Goal: Communication & Community: Share content

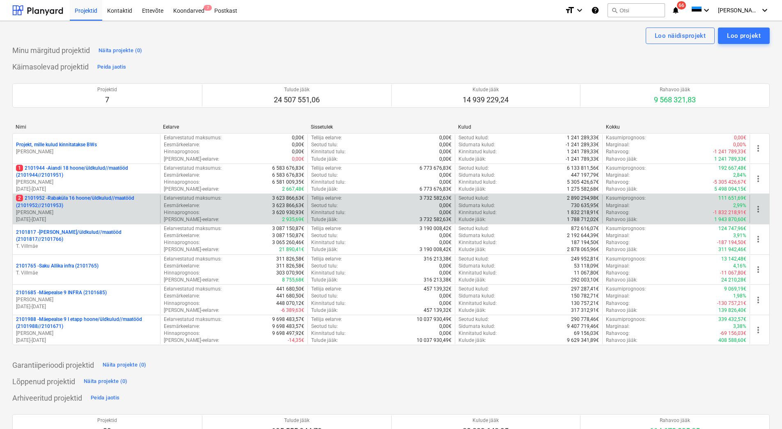
click at [58, 207] on p "2 2101952 - [GEOGRAPHIC_DATA] 16 hoone/üldkulud//maatööd (2101952//2101953)" at bounding box center [86, 202] width 141 height 14
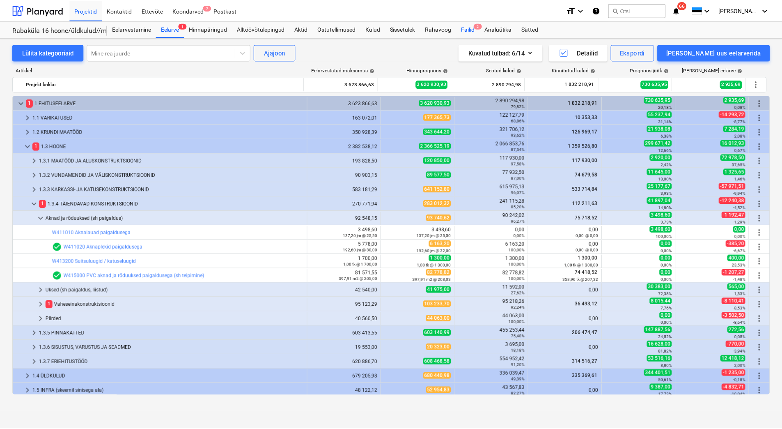
scroll to position [46, 0]
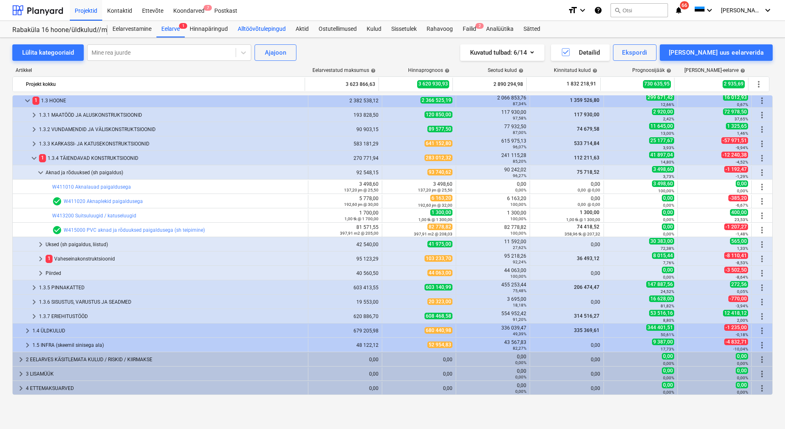
click at [272, 28] on div "Alltöövõtulepingud" at bounding box center [262, 29] width 58 height 16
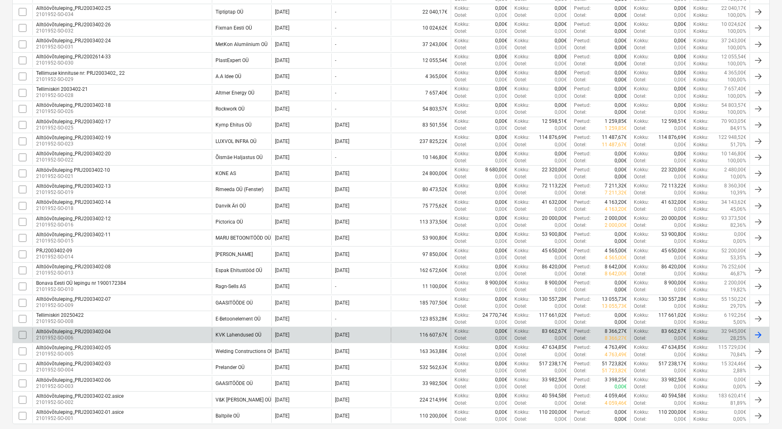
scroll to position [25, 0]
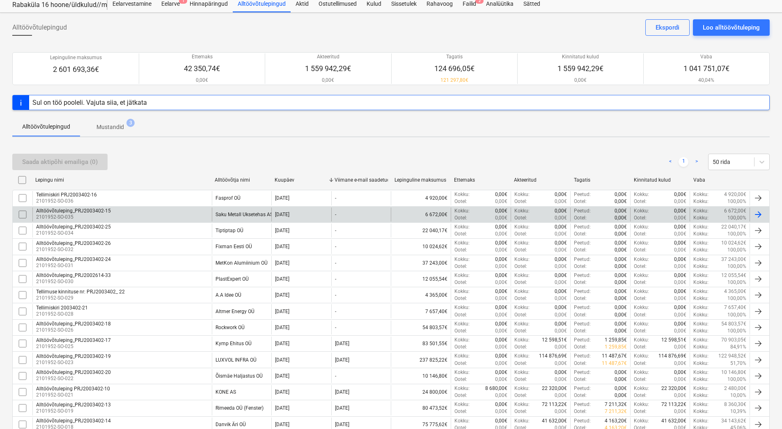
click at [145, 211] on div "Alltöövõtuleping_PRJ2003402-15 2101952-SO-035" at bounding box center [121, 214] width 179 height 14
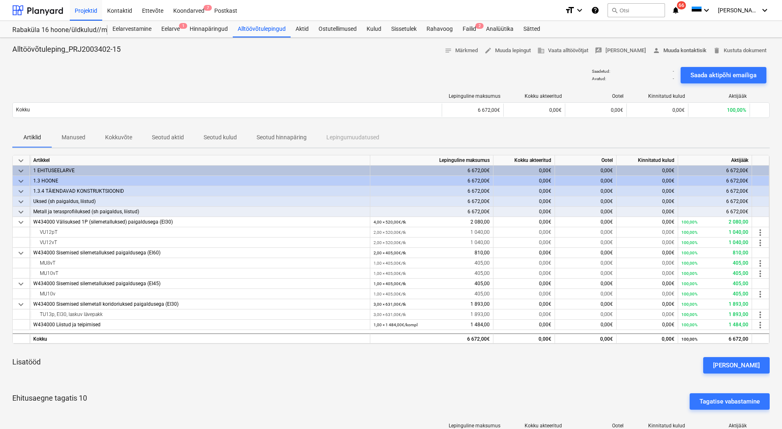
click at [667, 51] on span "person [PERSON_NAME] kontaktisik" at bounding box center [680, 50] width 54 height 9
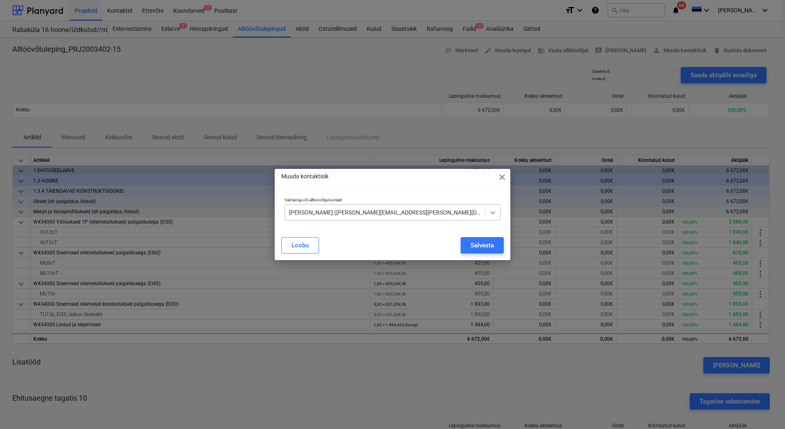
click at [497, 209] on div at bounding box center [492, 212] width 15 height 15
click at [349, 181] on div "Muuda kontaktisik close" at bounding box center [393, 177] width 236 height 16
drag, startPoint x: 371, startPoint y: 75, endPoint x: 379, endPoint y: 76, distance: 8.7
click at [370, 75] on div "Muuda kontaktisik close Vali tarnija või alltöövõtja kontakt [PERSON_NAME] ([PE…" at bounding box center [392, 214] width 785 height 429
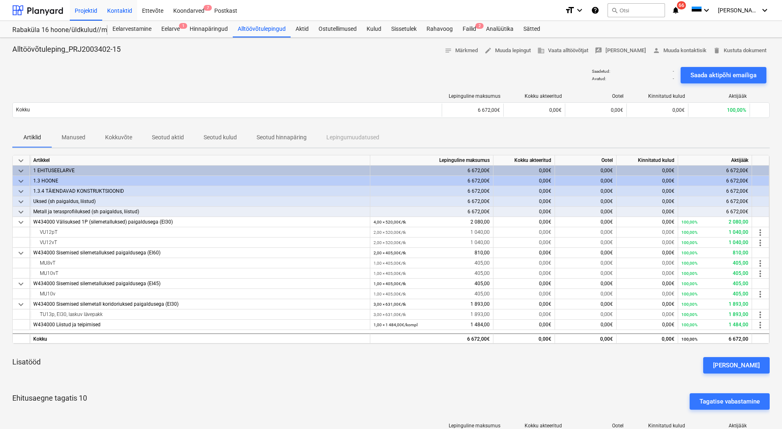
click at [121, 11] on div "Kontaktid" at bounding box center [119, 10] width 35 height 21
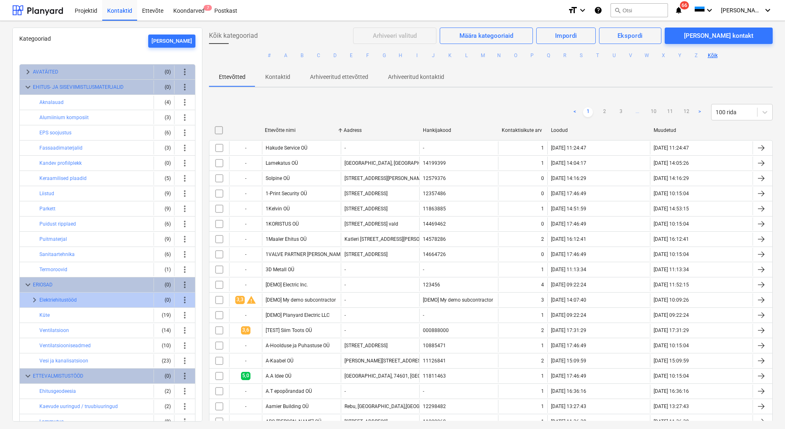
click at [366, 119] on div "< 1 2 3 ... 10 11 12 > 100 rida" at bounding box center [491, 112] width 564 height 16
click at [107, 26] on div "Kategooriad [PERSON_NAME] uus keyboard_arrow_right AVATÄITED (0) more_vert keyb…" at bounding box center [392, 225] width 785 height 408
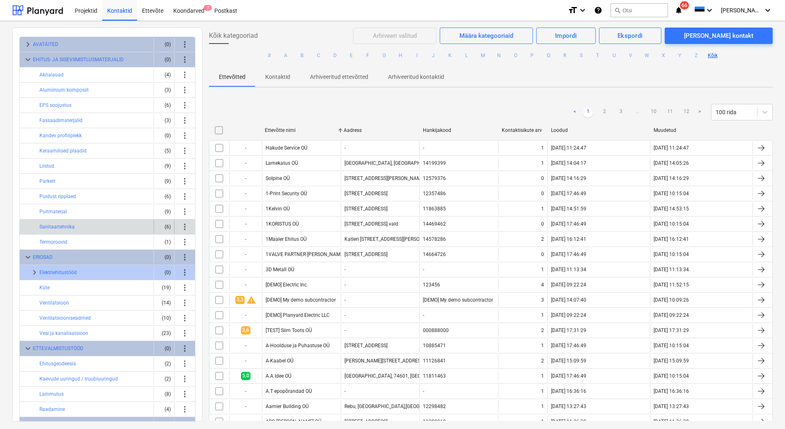
scroll to position [41, 0]
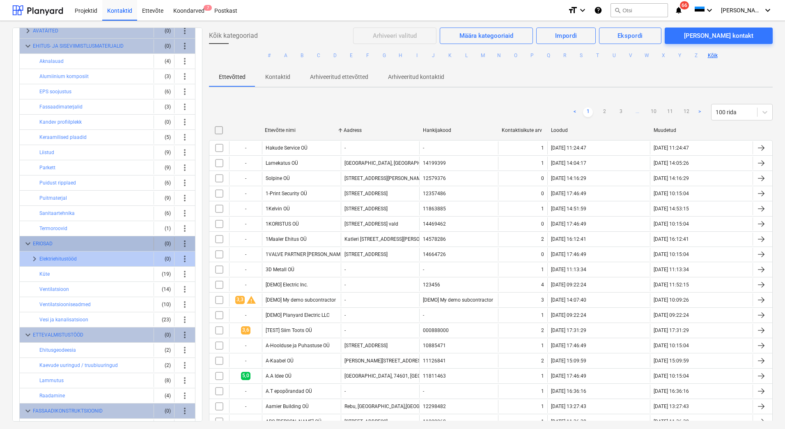
click at [29, 243] on span "keyboard_arrow_down" at bounding box center [28, 244] width 10 height 10
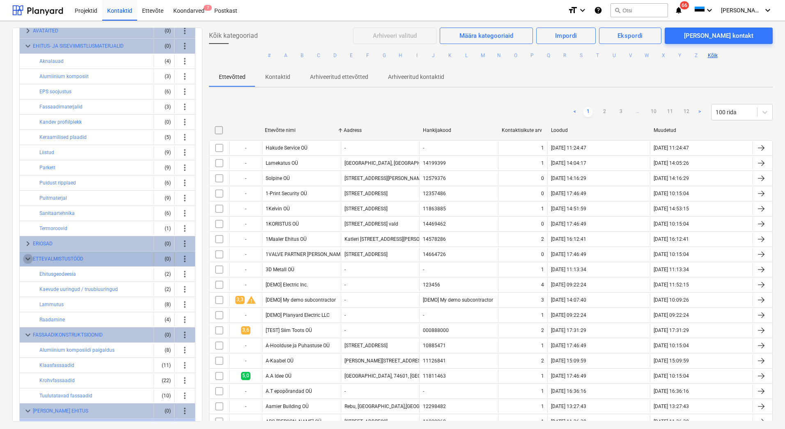
click at [25, 260] on span "keyboard_arrow_down" at bounding box center [28, 259] width 10 height 10
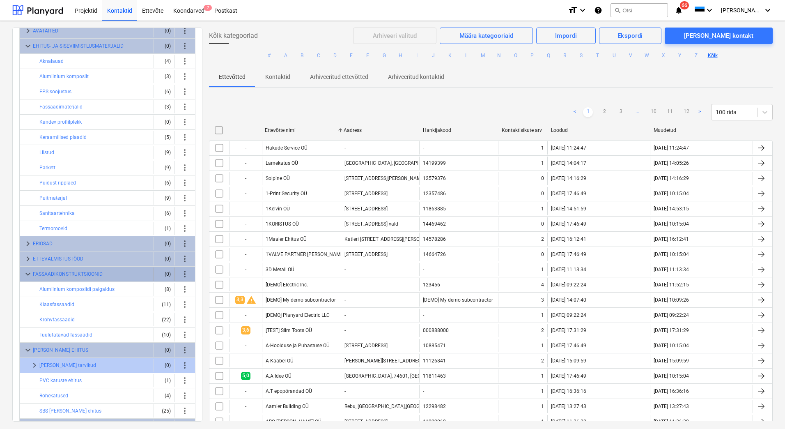
click at [25, 272] on span "keyboard_arrow_down" at bounding box center [28, 274] width 10 height 10
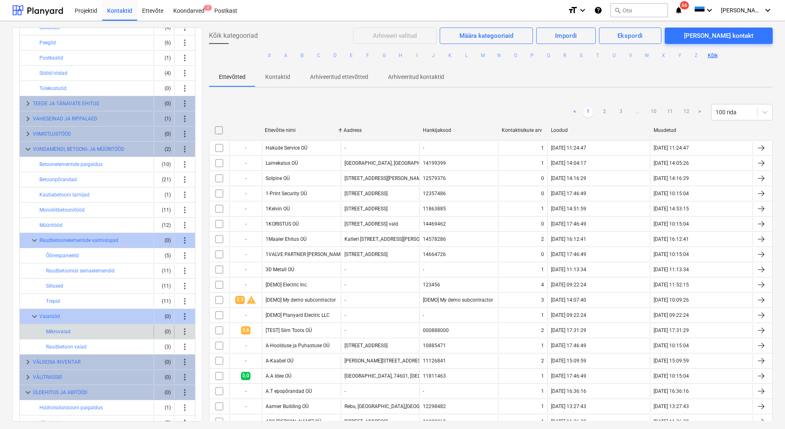
scroll to position [176, 0]
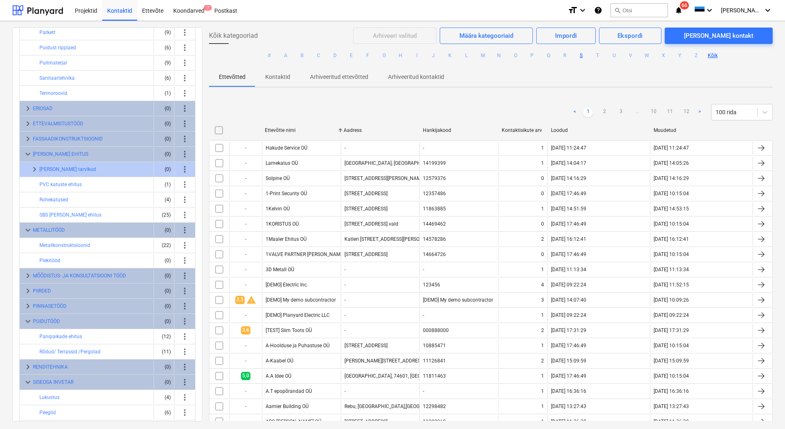
click at [579, 55] on button "S" at bounding box center [582, 56] width 10 height 10
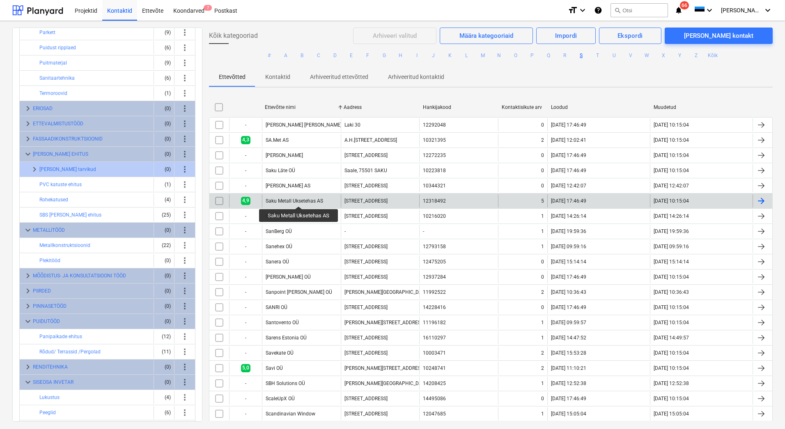
click at [299, 199] on div "Saku Metall Uksetehas AS" at bounding box center [294, 201] width 57 height 6
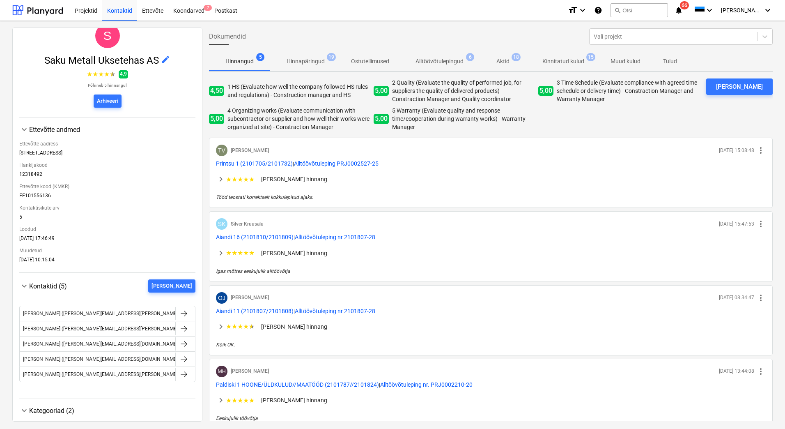
scroll to position [82, 0]
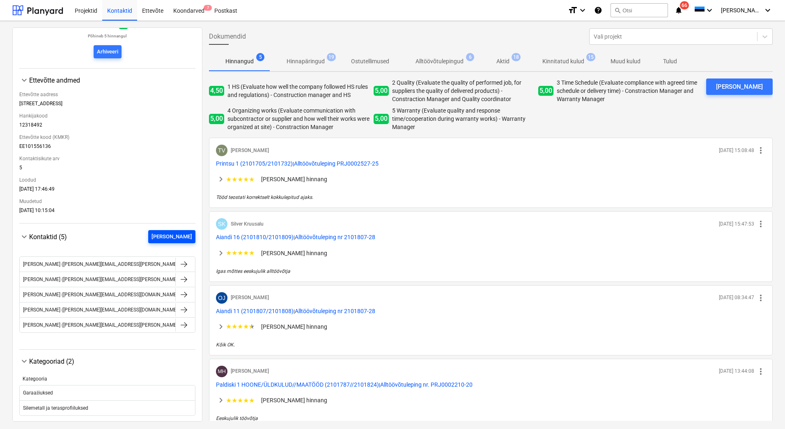
click at [182, 239] on div "[PERSON_NAME]" at bounding box center [172, 236] width 41 height 9
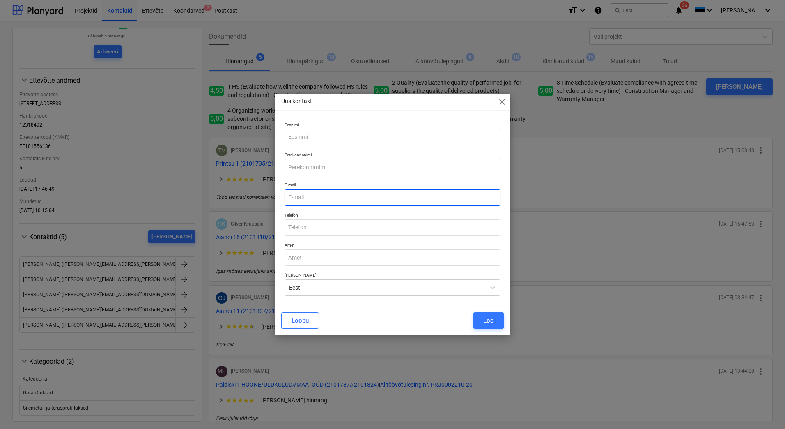
click at [293, 196] on input "email" at bounding box center [393, 197] width 216 height 16
paste input "[EMAIL_ADDRESS][PERSON_NAME][DOMAIN_NAME]"
type input "[EMAIL_ADDRESS][PERSON_NAME][DOMAIN_NAME]"
click at [293, 169] on input "text" at bounding box center [393, 167] width 216 height 16
paste input "[EMAIL_ADDRESS][PERSON_NAME][DOMAIN_NAME]"
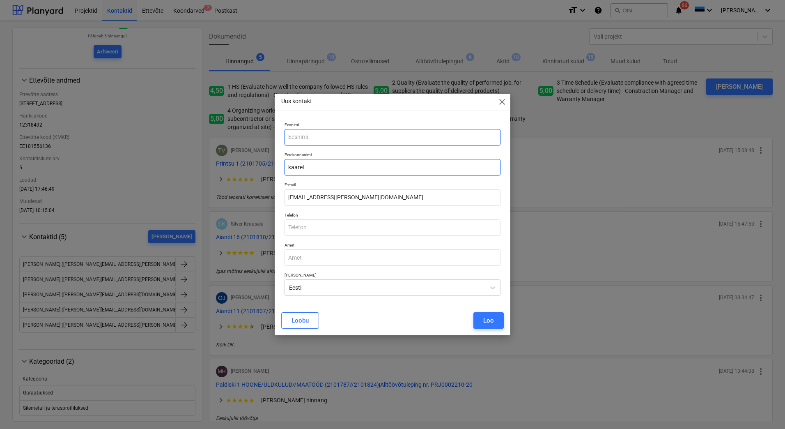
type input "kaarel"
click at [292, 133] on input "text" at bounding box center [393, 137] width 216 height 16
paste input "[EMAIL_ADDRESS][PERSON_NAME][DOMAIN_NAME]"
type input "[PERSON_NAME]"
click at [290, 166] on input "kaarel" at bounding box center [393, 167] width 216 height 16
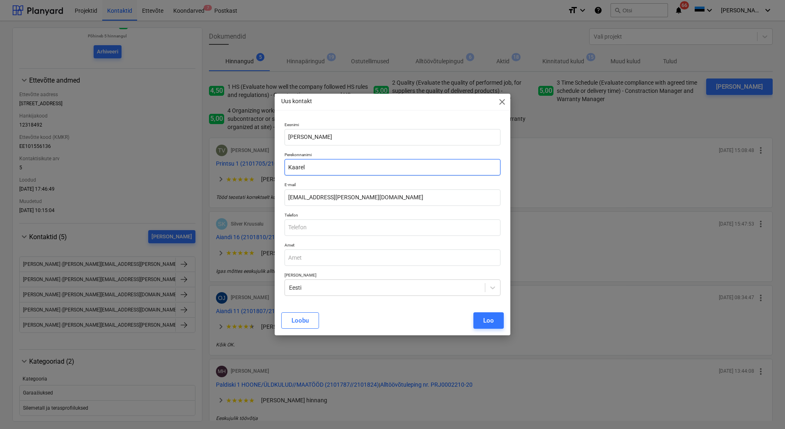
drag, startPoint x: 309, startPoint y: 168, endPoint x: 285, endPoint y: 167, distance: 23.9
click at [285, 167] on input "Kaarel" at bounding box center [393, 167] width 216 height 16
type input "Kaarel"
click at [372, 133] on input "[PERSON_NAME]" at bounding box center [393, 137] width 216 height 16
paste input "Kaarel"
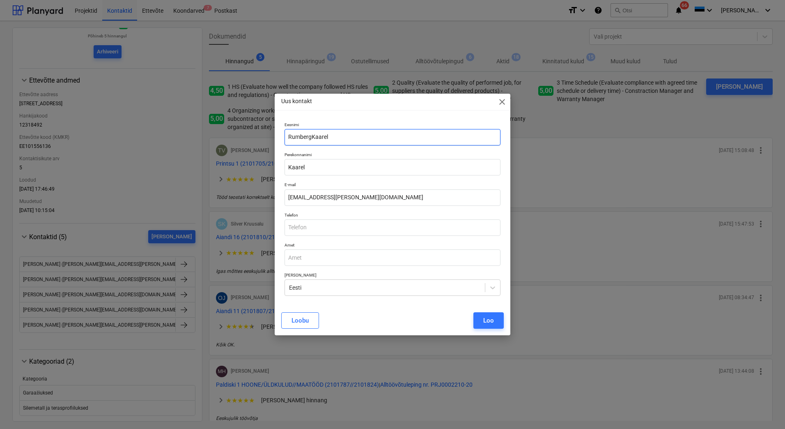
drag, startPoint x: 311, startPoint y: 136, endPoint x: 289, endPoint y: 137, distance: 22.6
click at [289, 137] on input "RumbergKaarel" at bounding box center [393, 137] width 216 height 16
type input "RumbergKaarel"
drag, startPoint x: 310, startPoint y: 166, endPoint x: 286, endPoint y: 166, distance: 24.2
click at [286, 166] on input "Kaarel" at bounding box center [393, 167] width 216 height 16
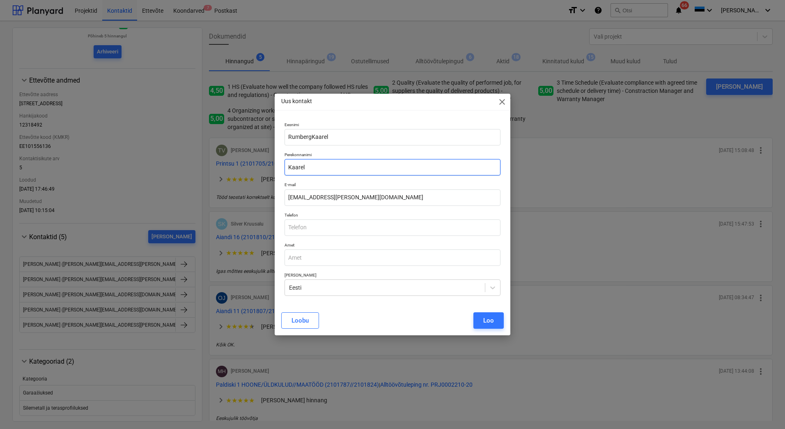
paste input "[PERSON_NAME]"
type input "[PERSON_NAME]"
click at [311, 137] on input "RumbergKaarel" at bounding box center [393, 137] width 216 height 16
type input "Kaarel"
click at [490, 317] on div "Loo" at bounding box center [488, 320] width 11 height 11
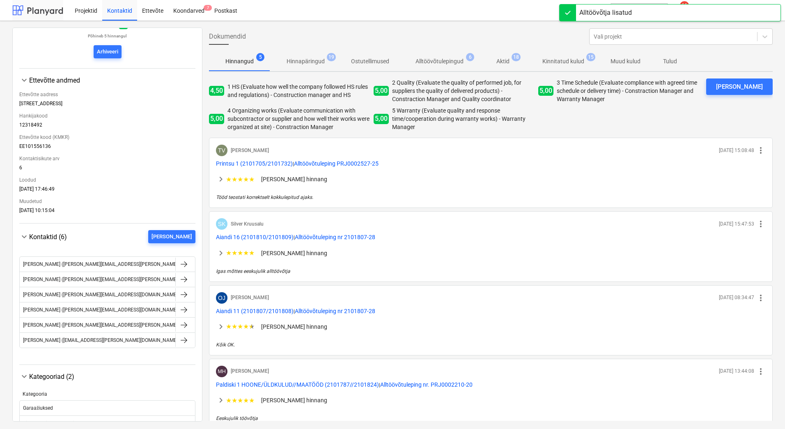
click at [49, 9] on div at bounding box center [37, 10] width 51 height 21
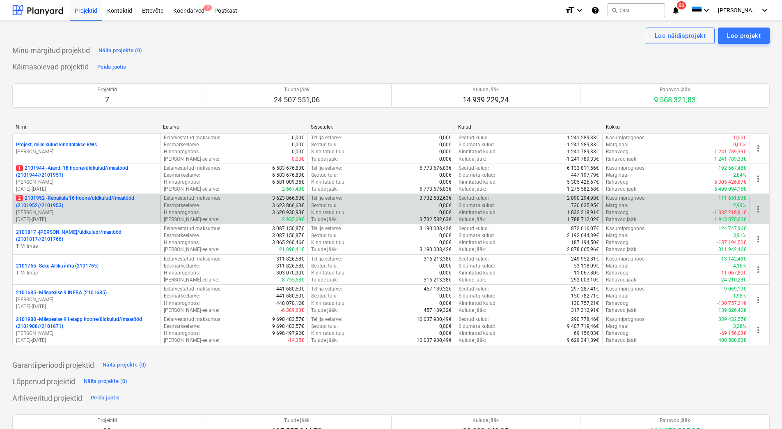
click at [63, 207] on p "2 2101952 - [GEOGRAPHIC_DATA] 16 hoone/üldkulud//maatööd (2101952//2101953)" at bounding box center [86, 202] width 141 height 14
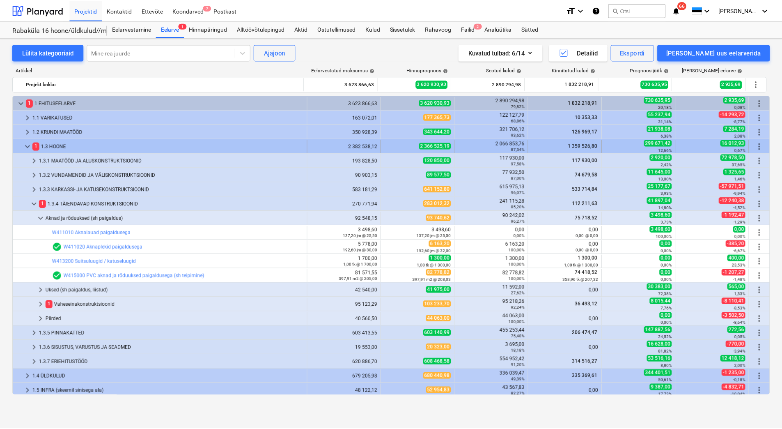
scroll to position [46, 0]
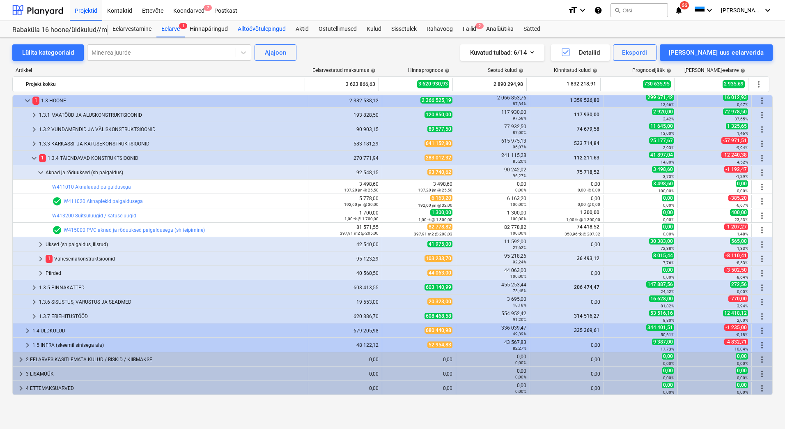
click at [269, 28] on div "Alltöövõtulepingud" at bounding box center [262, 29] width 58 height 16
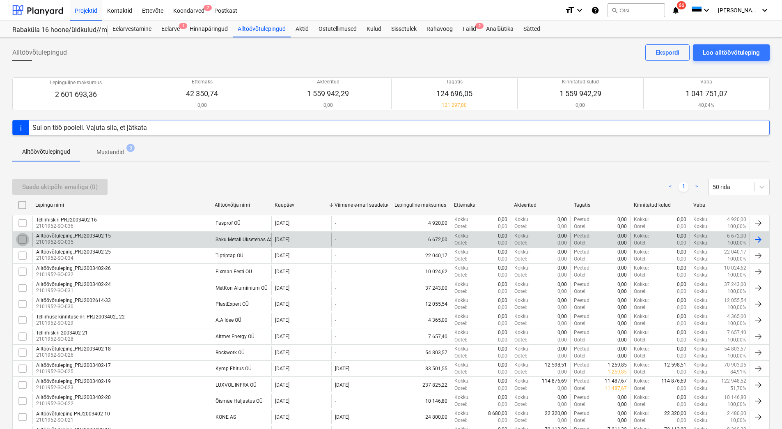
click at [25, 240] on input "checkbox" at bounding box center [22, 239] width 13 height 13
click at [78, 239] on p "2101952-SO-035" at bounding box center [73, 242] width 75 height 7
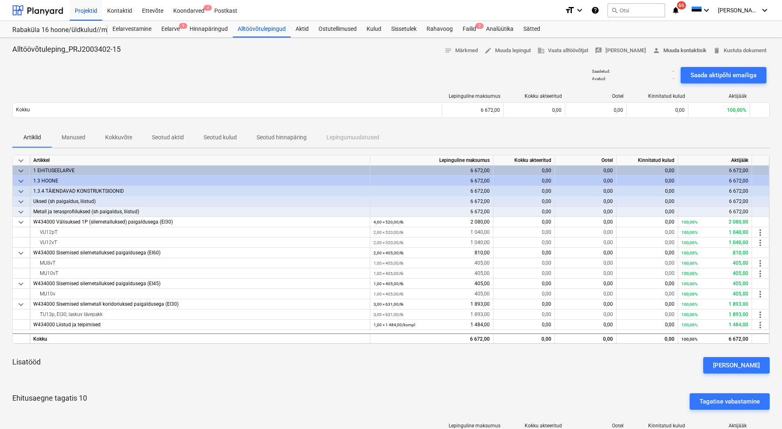
click at [672, 49] on span "person [PERSON_NAME] kontaktisik" at bounding box center [680, 50] width 54 height 9
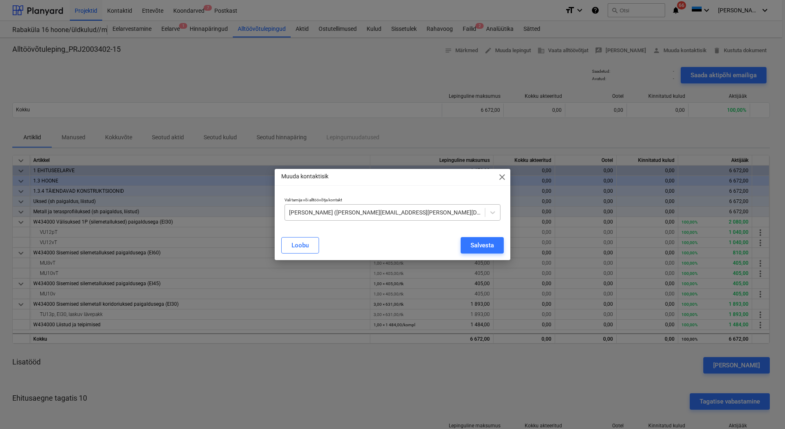
click at [410, 212] on div at bounding box center [385, 212] width 192 height 8
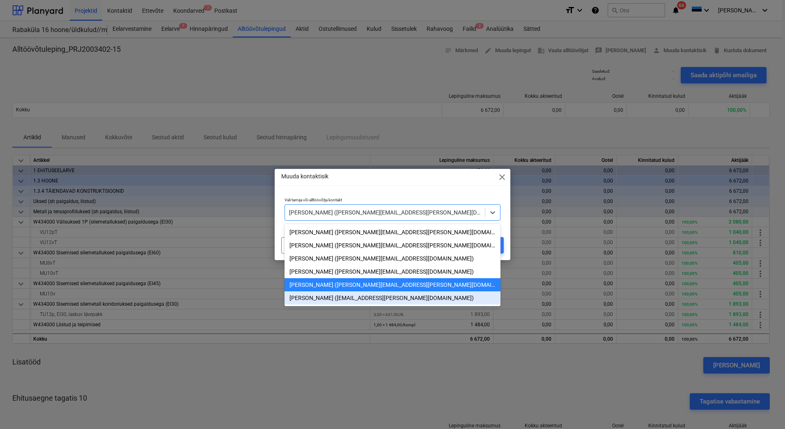
click at [327, 300] on div "[PERSON_NAME] ([EMAIL_ADDRESS][PERSON_NAME][DOMAIN_NAME])" at bounding box center [393, 297] width 216 height 13
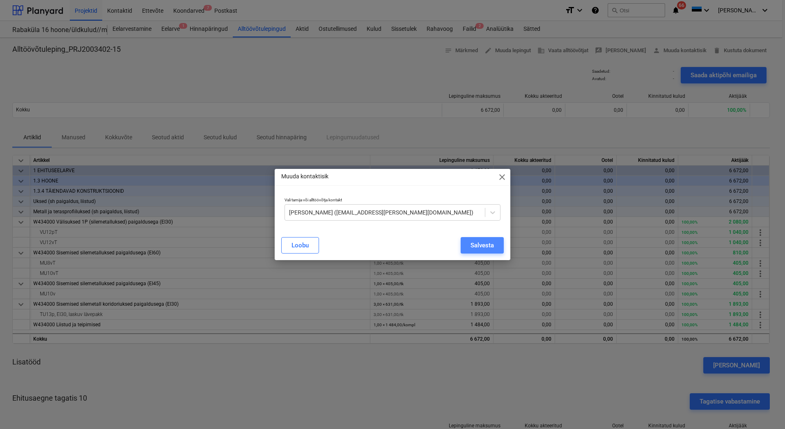
click at [478, 244] on div "Salvesta" at bounding box center [482, 245] width 23 height 11
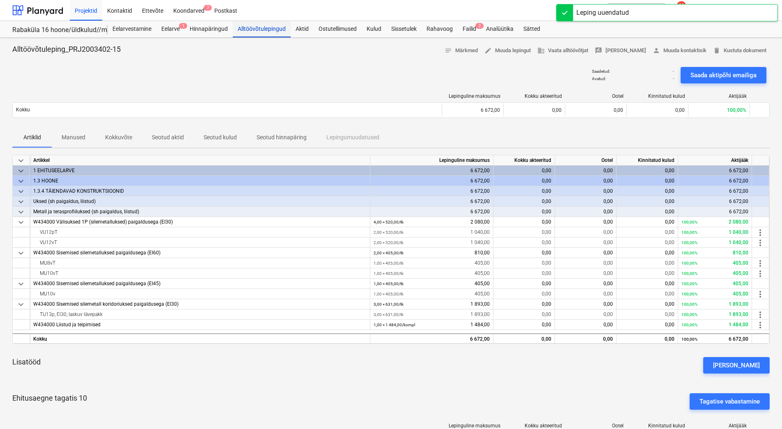
click at [259, 32] on div "Alltöövõtulepingud" at bounding box center [262, 29] width 58 height 16
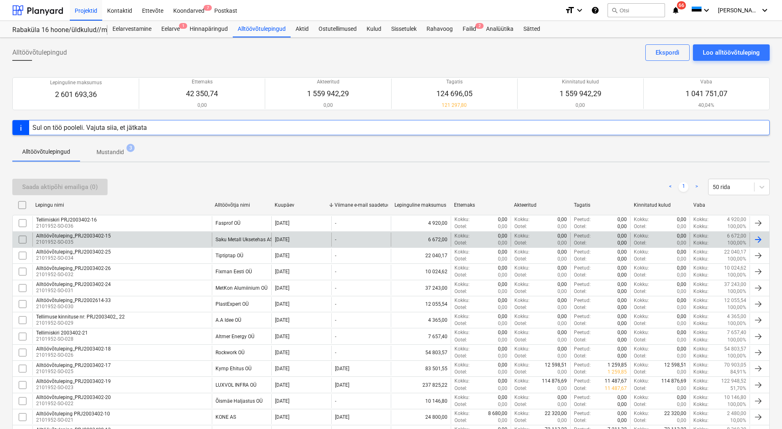
click at [73, 239] on p "2101952-SO-035" at bounding box center [73, 242] width 75 height 7
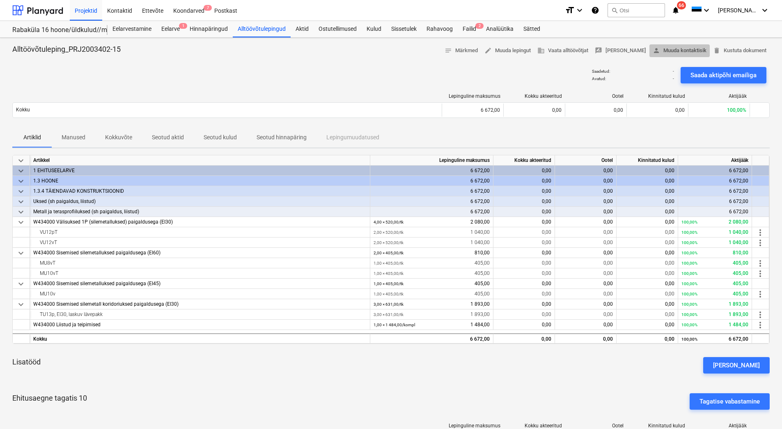
click at [674, 50] on span "person [PERSON_NAME] kontaktisik" at bounding box center [680, 50] width 54 height 9
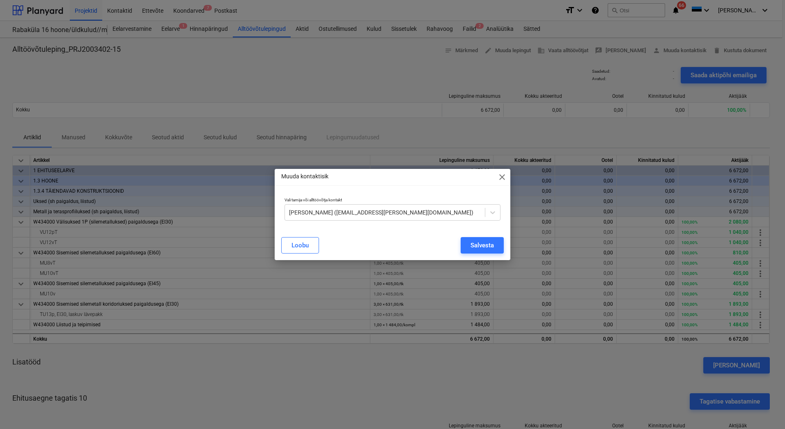
click at [504, 174] on span "close" at bounding box center [502, 177] width 10 height 10
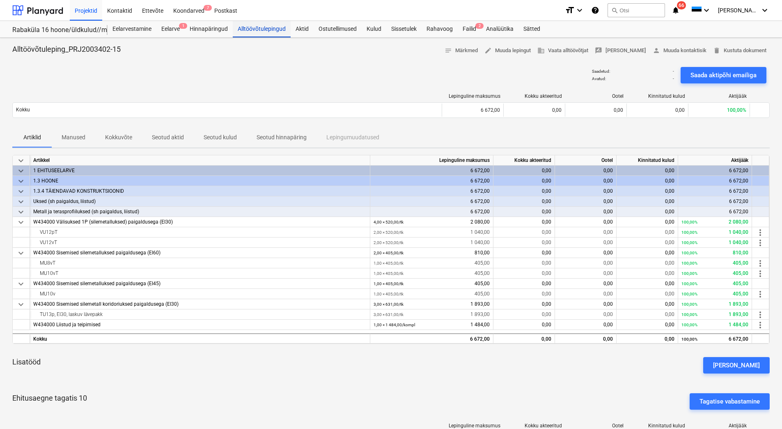
click at [264, 32] on div "Alltöövõtulepingud" at bounding box center [262, 29] width 58 height 16
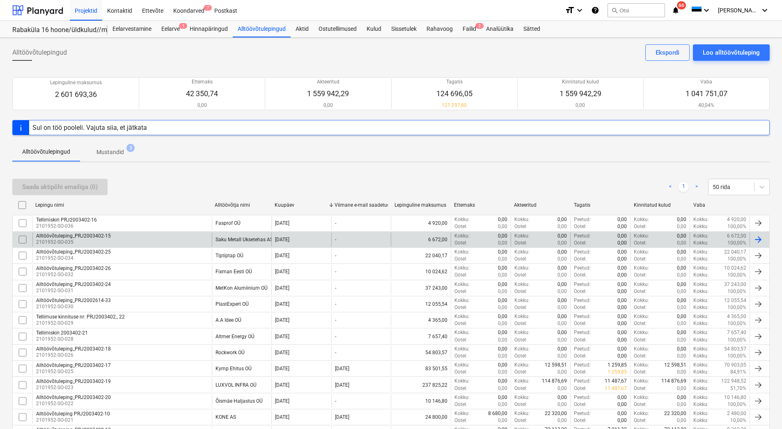
click at [25, 241] on input "checkbox" at bounding box center [22, 239] width 13 height 13
click at [57, 189] on div "Saada aktipõhi emailiga (1)" at bounding box center [60, 187] width 76 height 11
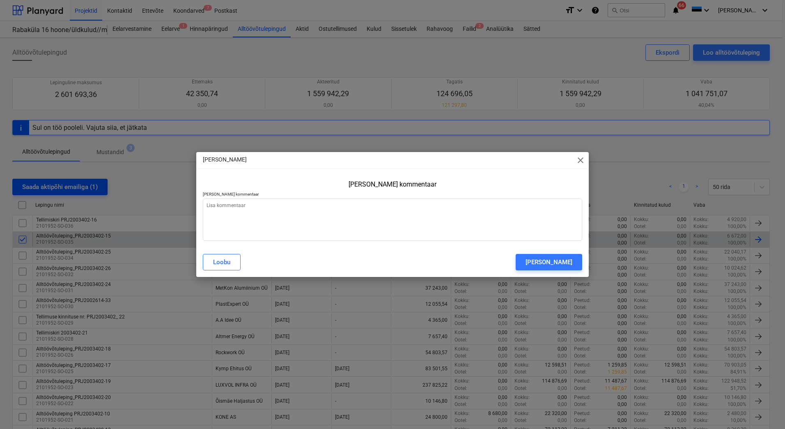
type textarea "x"
click at [239, 214] on textarea at bounding box center [392, 219] width 379 height 42
type textarea "E"
type textarea "x"
type textarea "Ed"
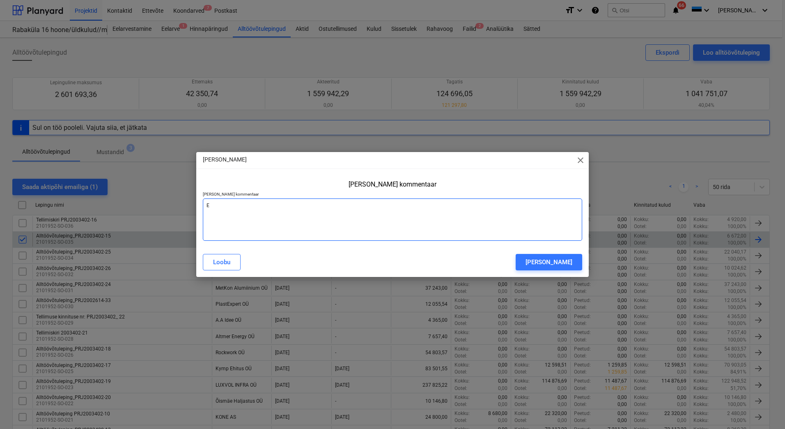
type textarea "x"
type textarea "Eda"
type textarea "x"
type textarea "Edas"
type textarea "x"
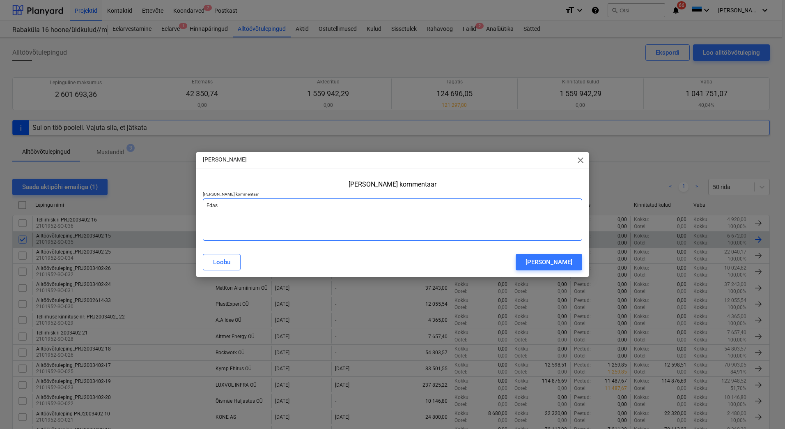
type textarea "Edast"
type textarea "x"
type textarea "Edasta"
type textarea "x"
type textarea "Edastan"
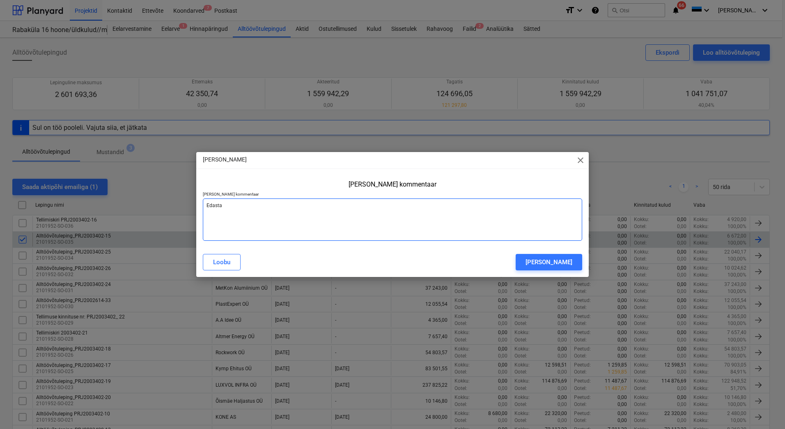
type textarea "x"
type textarea "Edastan"
type textarea "x"
type textarea "Edastan a"
type textarea "x"
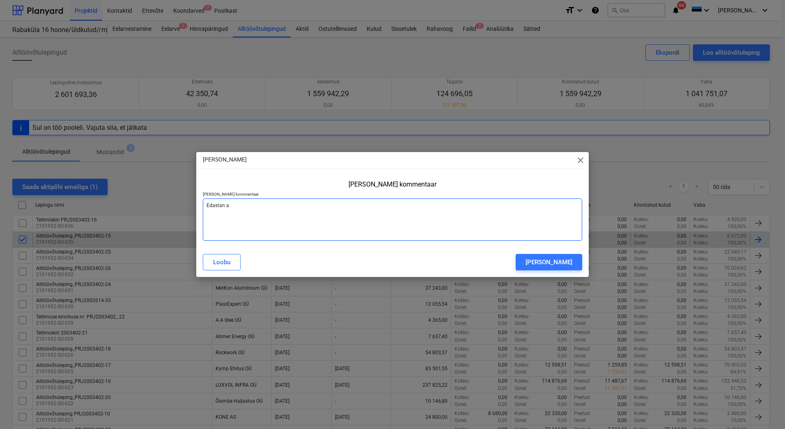
type textarea "Edastan ak"
type textarea "x"
type textarea "Edastan akt"
type textarea "x"
type textarea "Edastan akti"
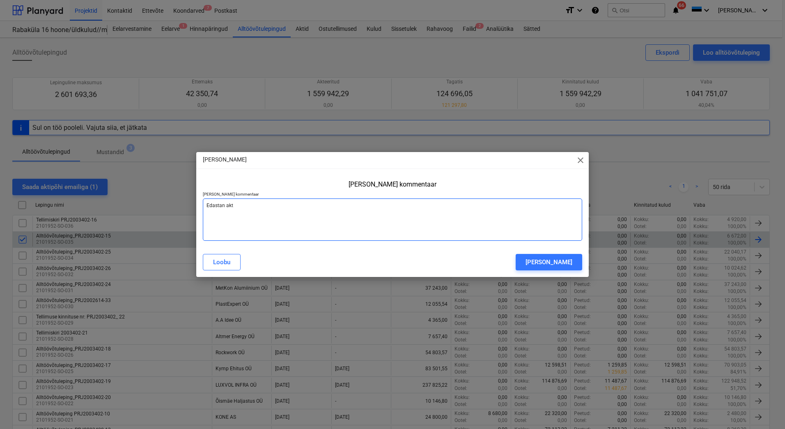
type textarea "x"
type textarea "Edastan akti"
type textarea "x"
type textarea "Edastan akti t"
type textarea "x"
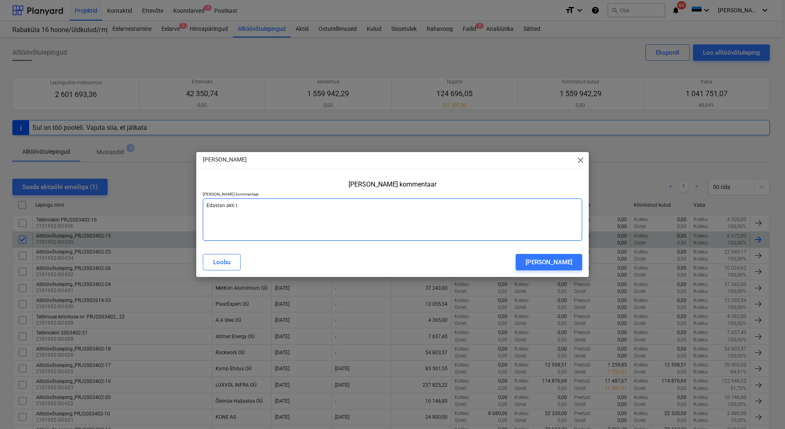
type textarea "Edastan akti tä"
type textarea "x"
type textarea "Edastan akti täi"
type textarea "x"
type textarea "Edastan akti [PERSON_NAME]"
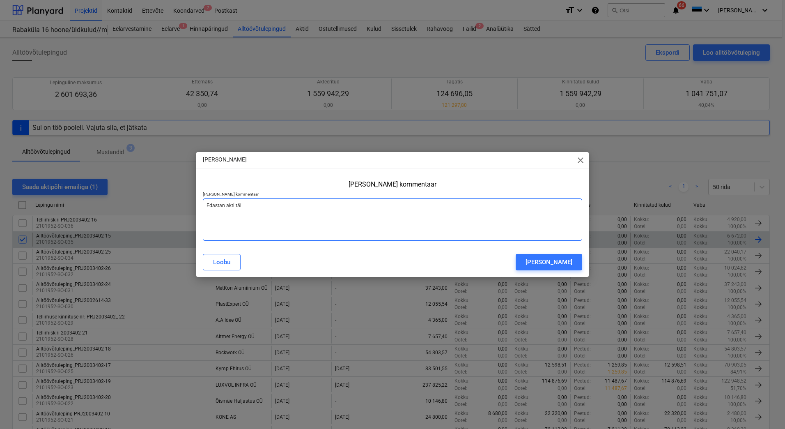
type textarea "x"
type textarea "Edastan akti täitm"
type textarea "x"
type textarea "Edastan akti täitmi"
type textarea "x"
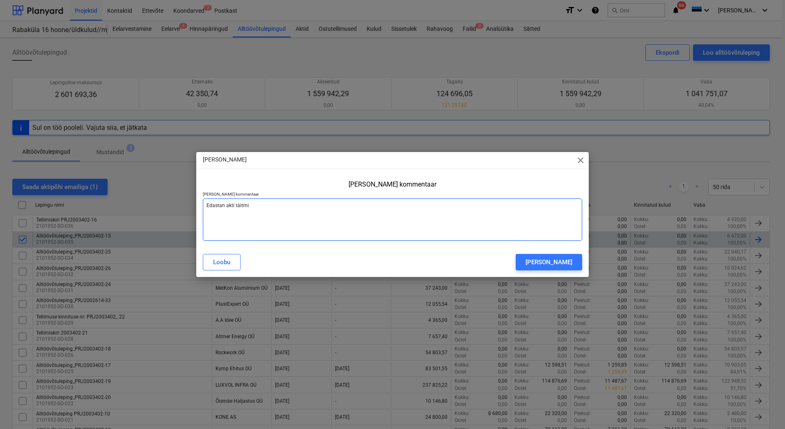
type textarea "Edastan akti täitmis"
type textarea "x"
type textarea "Edastan akti täitmise"
type textarea "x"
type textarea "Edastan akti täitmisek"
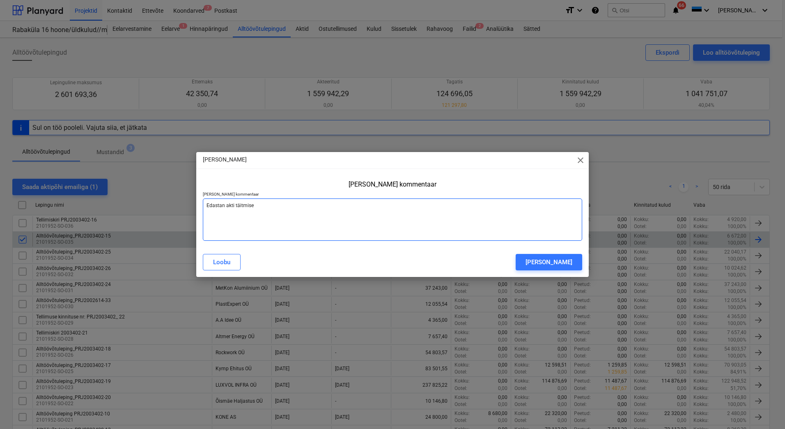
type textarea "x"
type textarea "Edastan akti täitmiseks"
type textarea "x"
type textarea "Edastan akti täitmiseks"
click at [559, 263] on div "[PERSON_NAME]" at bounding box center [549, 262] width 47 height 11
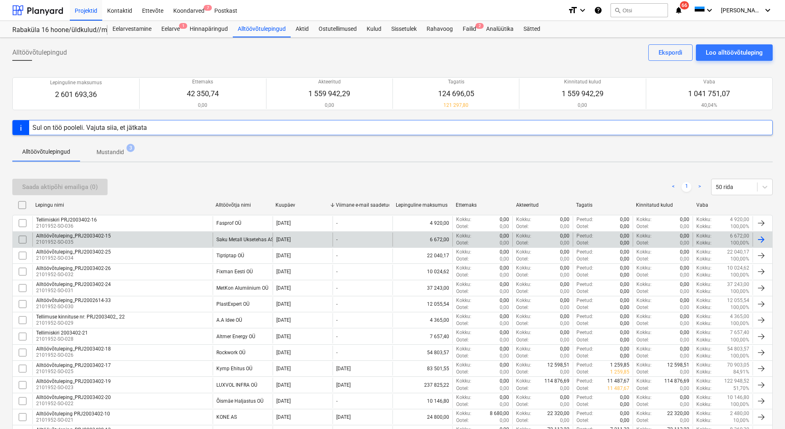
type textarea "x"
